Goal: Transaction & Acquisition: Purchase product/service

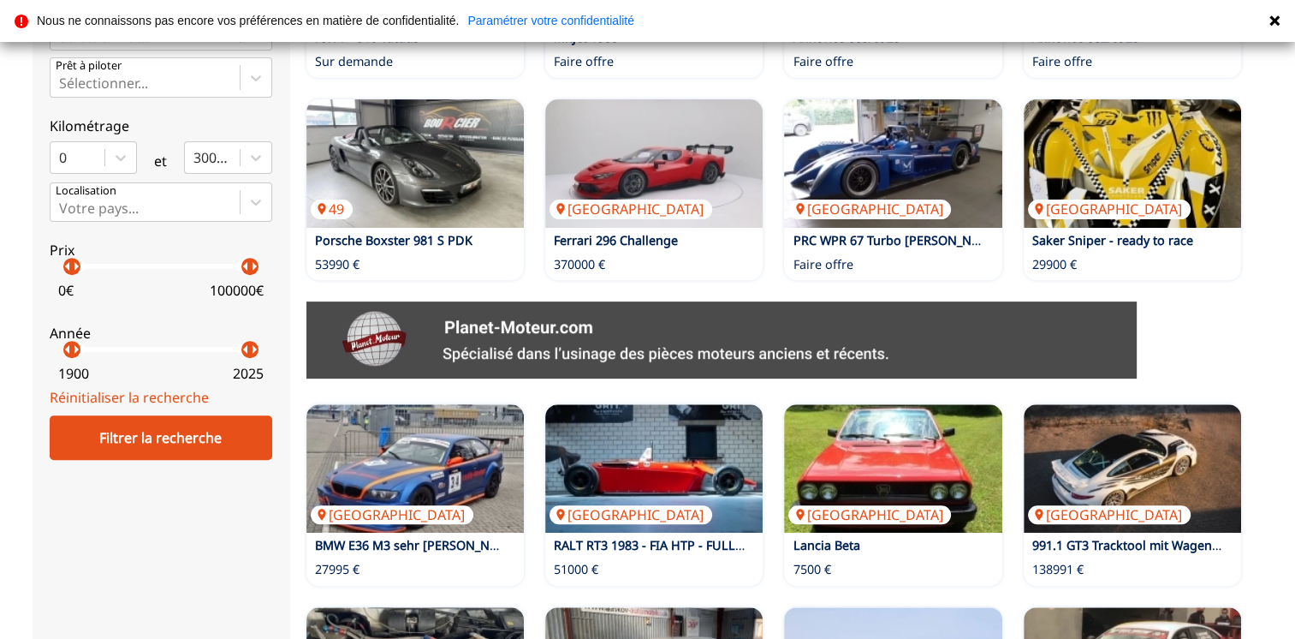
scroll to position [1117, 0]
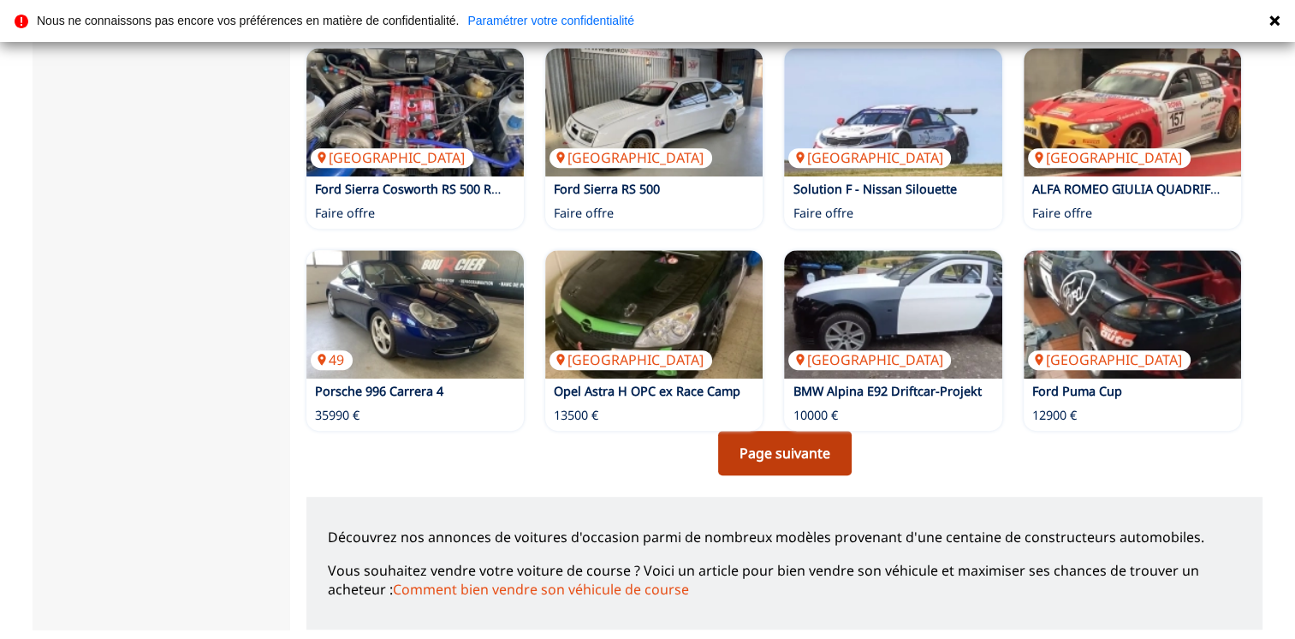
click at [773, 447] on link "Page suivante" at bounding box center [785, 453] width 134 height 45
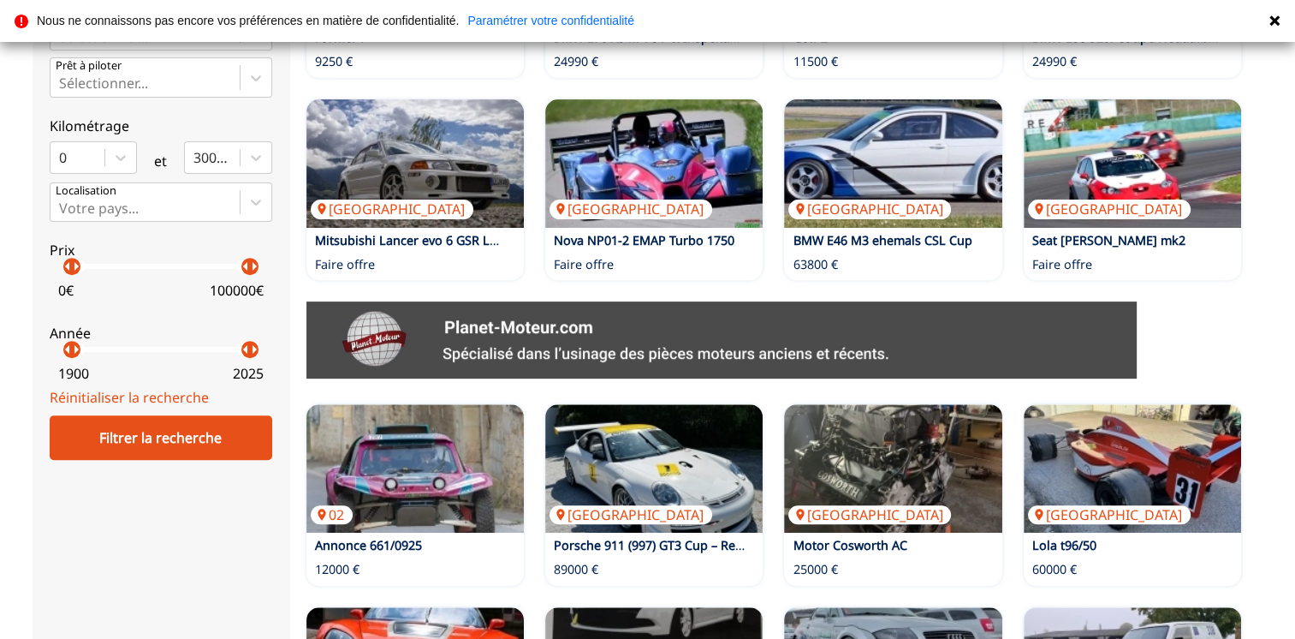
scroll to position [1117, 0]
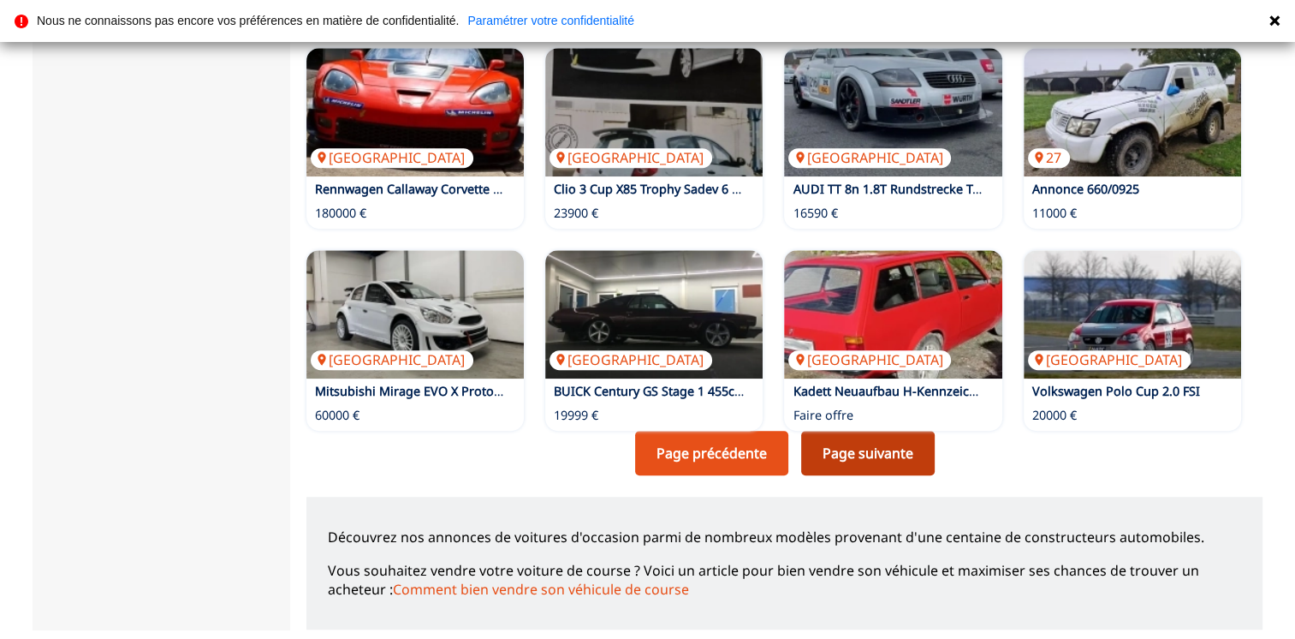
click at [871, 448] on link "Page suivante" at bounding box center [868, 453] width 134 height 45
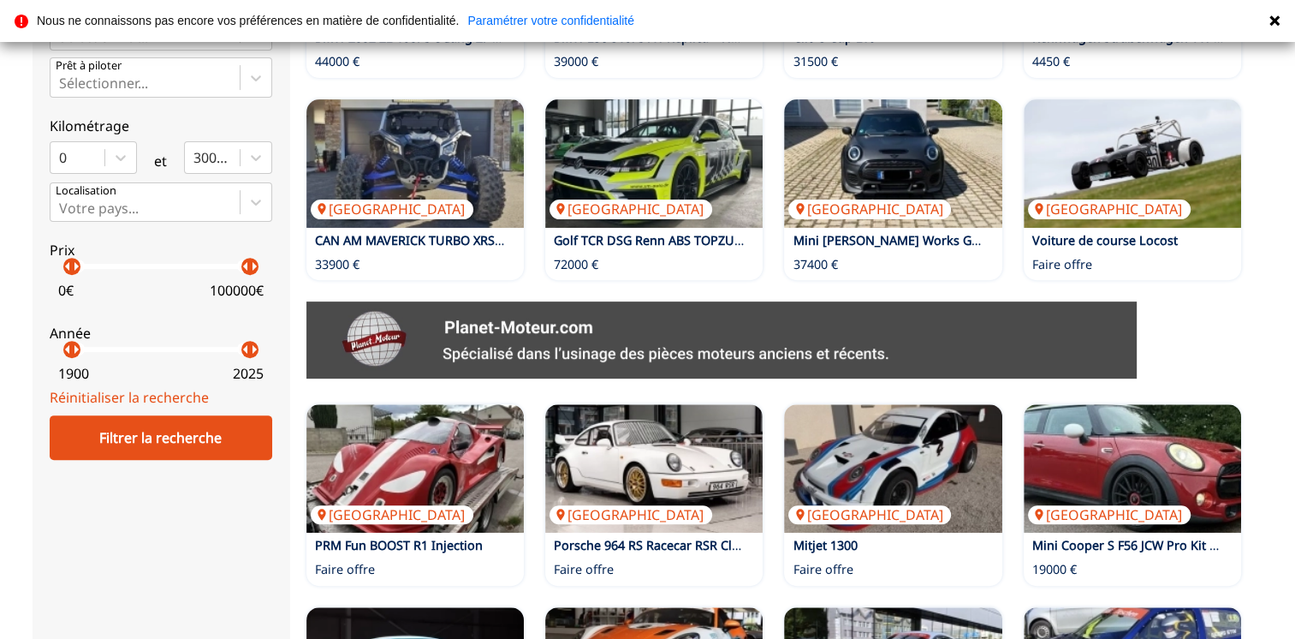
scroll to position [1117, 0]
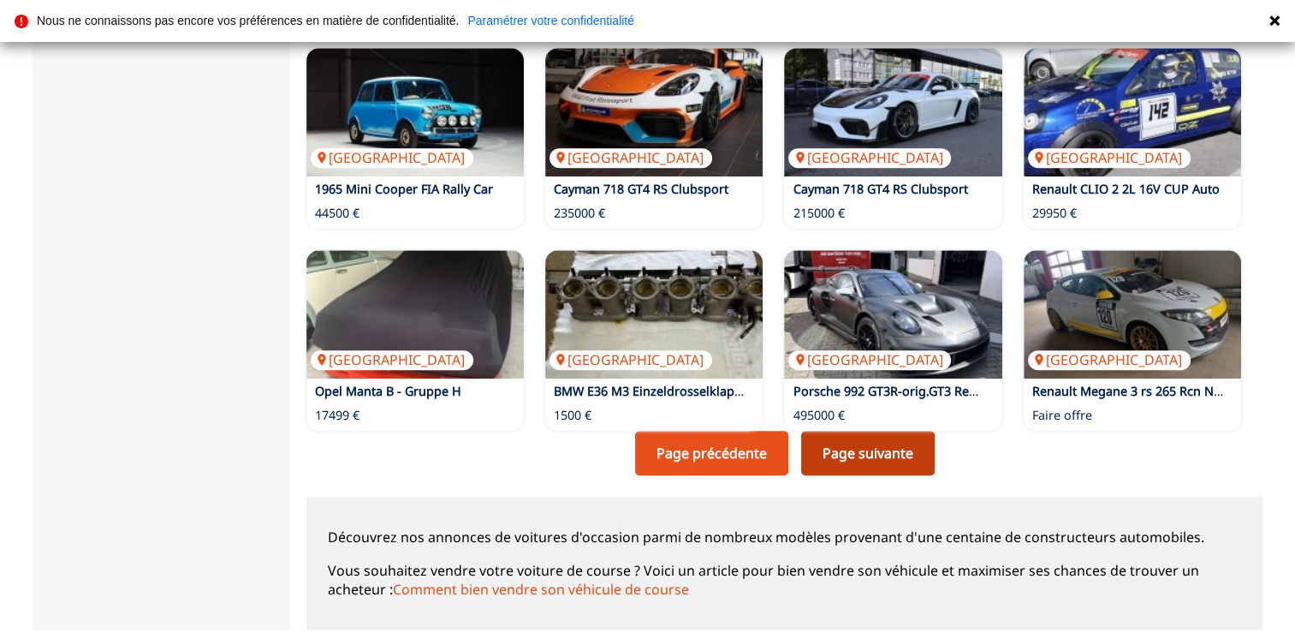
click at [870, 449] on link "Page suivante" at bounding box center [868, 453] width 134 height 45
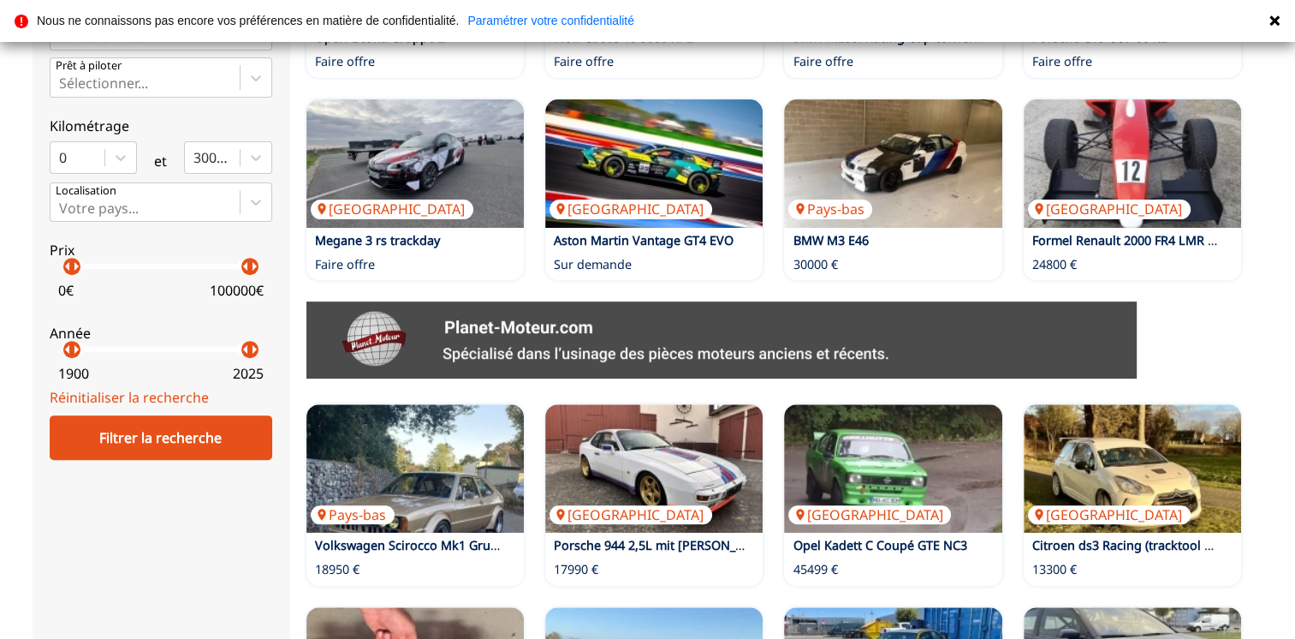
scroll to position [1117, 0]
